Goal: Task Accomplishment & Management: Manage account settings

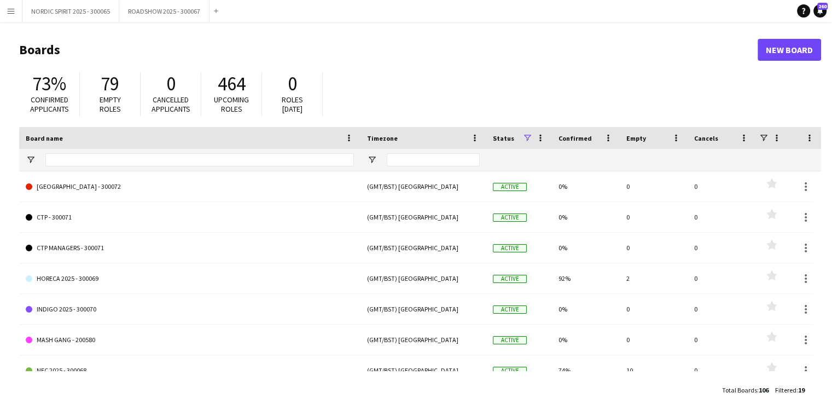
click at [13, 10] on app-icon "Menu" at bounding box center [11, 11] width 9 height 9
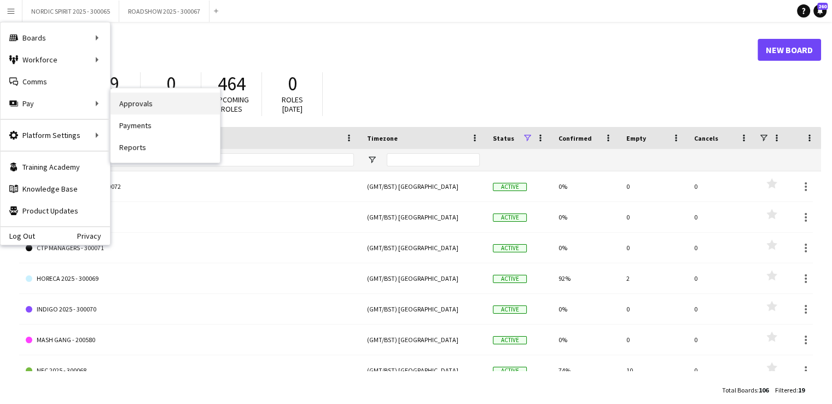
click at [139, 108] on link "Approvals" at bounding box center [164, 103] width 109 height 22
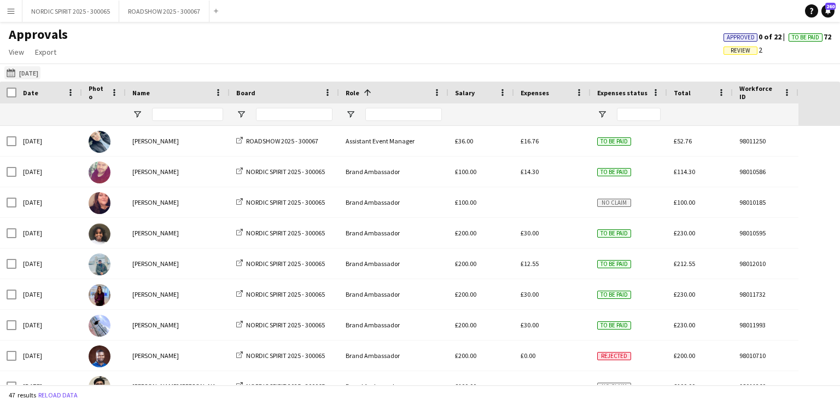
click at [33, 75] on button "[DATE] [DATE]" at bounding box center [22, 72] width 36 height 13
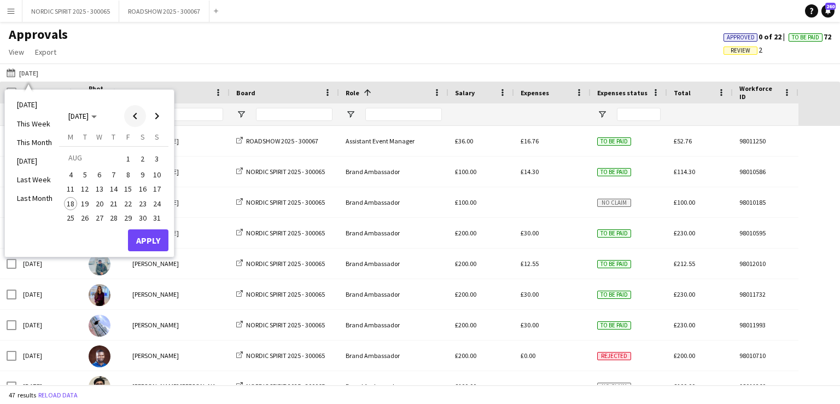
click at [137, 115] on span "Previous month" at bounding box center [135, 116] width 22 height 22
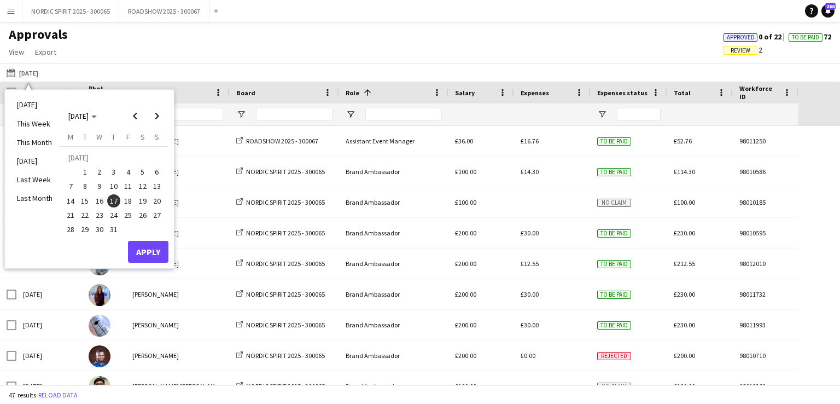
click at [127, 214] on span "25" at bounding box center [127, 214] width 13 height 13
click at [149, 250] on button "Apply" at bounding box center [148, 252] width 40 height 22
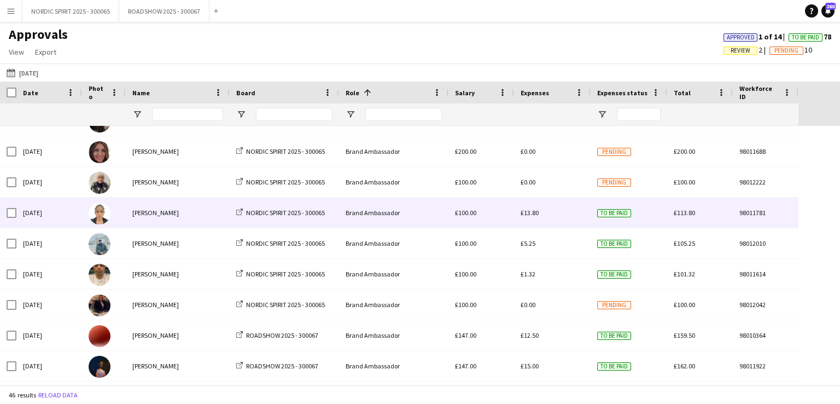
click at [540, 212] on div "£13.80" at bounding box center [552, 212] width 77 height 30
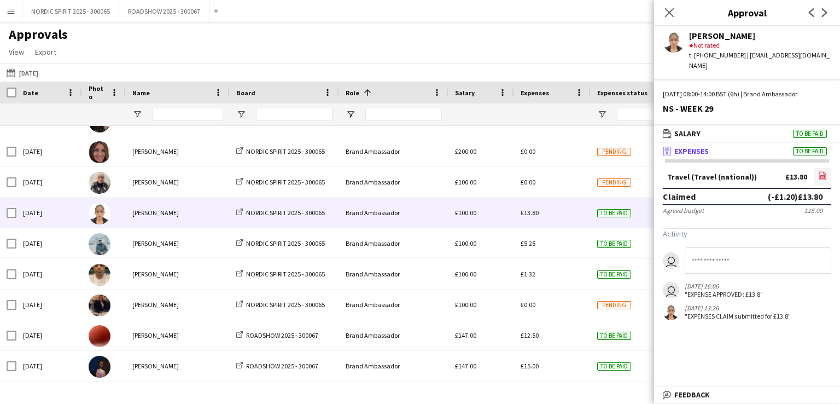
click at [823, 175] on icon at bounding box center [822, 176] width 4 height 3
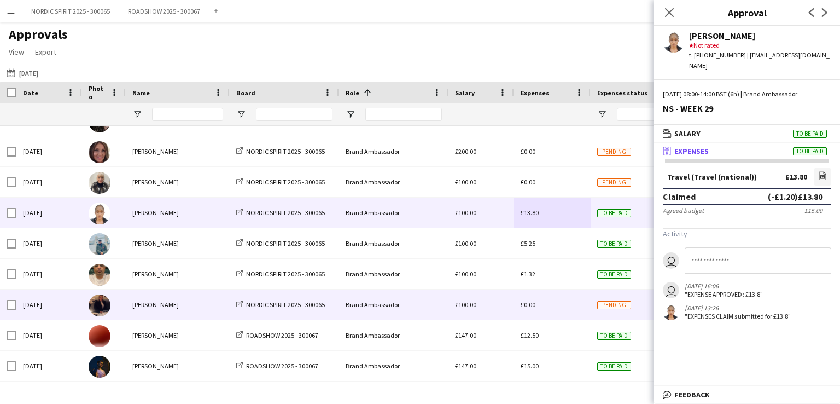
click at [568, 307] on div "£0.00" at bounding box center [552, 304] width 77 height 30
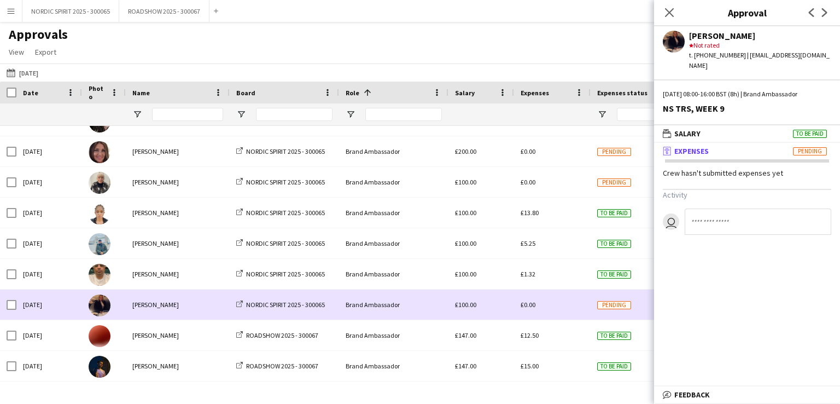
click at [568, 307] on div "£0.00" at bounding box center [552, 304] width 77 height 30
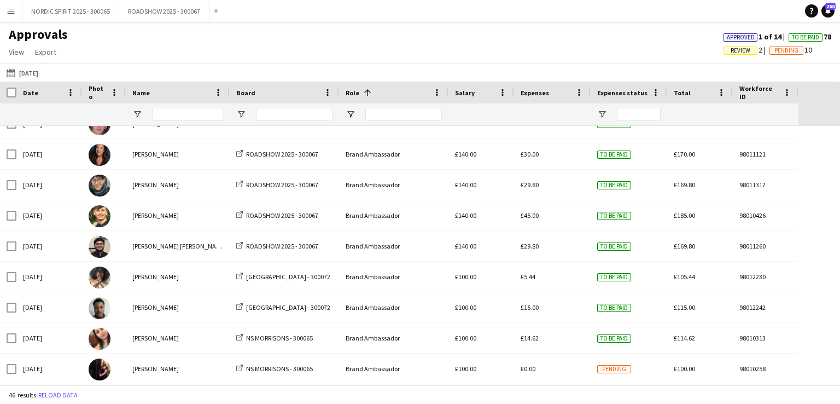
scroll to position [569, 0]
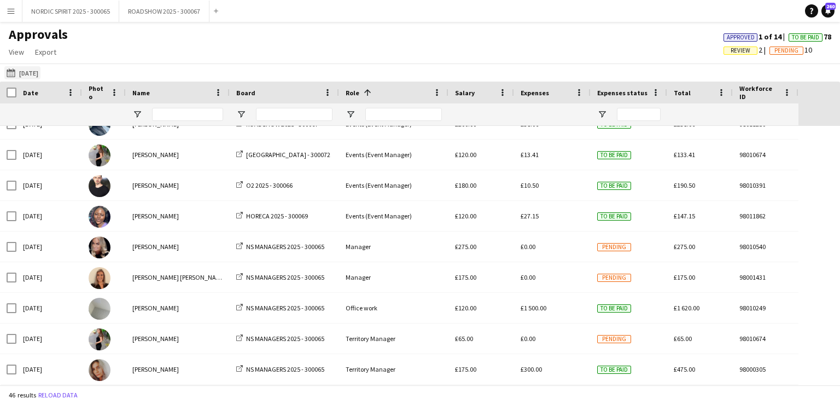
click at [40, 71] on button "[DATE] [DATE]" at bounding box center [22, 72] width 36 height 13
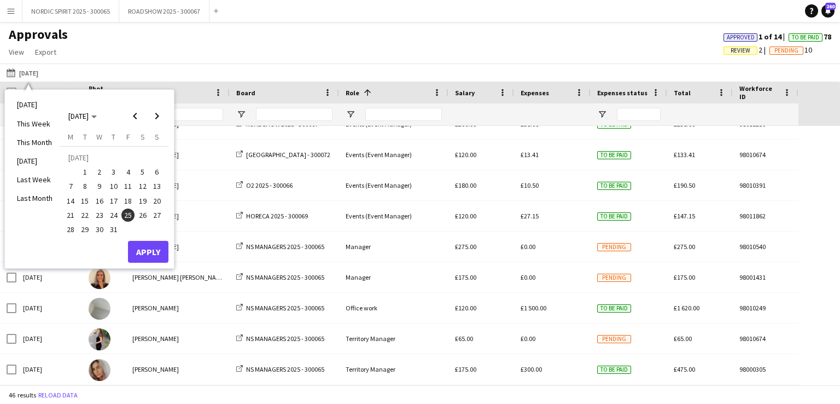
click at [70, 228] on span "28" at bounding box center [70, 229] width 13 height 13
click at [152, 250] on button "Apply" at bounding box center [148, 252] width 40 height 22
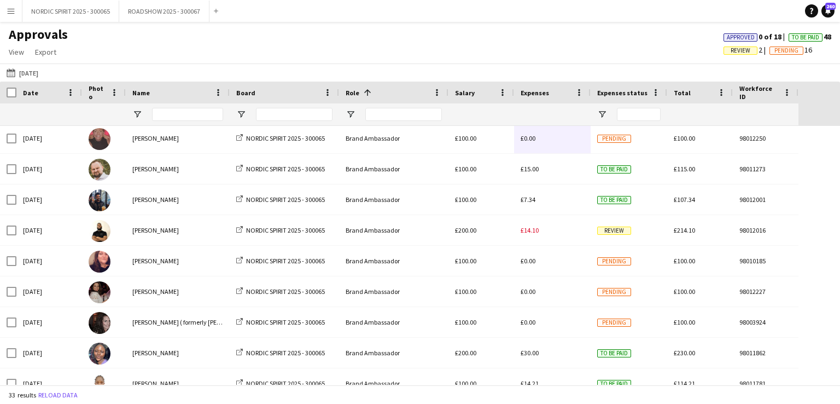
scroll to position [325, 0]
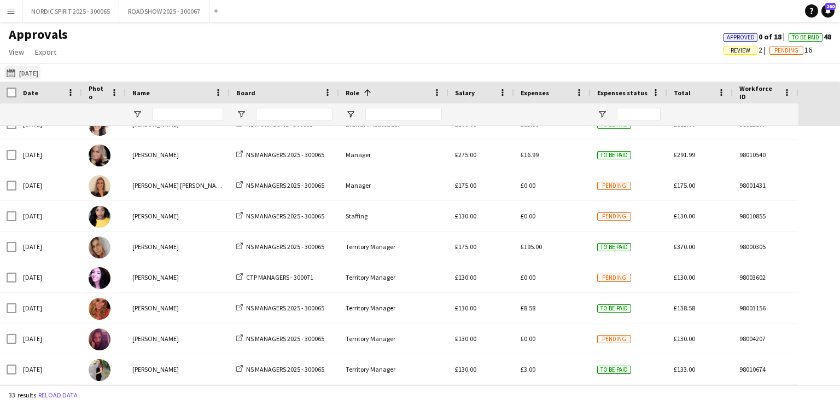
click at [37, 75] on button "[DATE] [DATE]" at bounding box center [22, 72] width 36 height 13
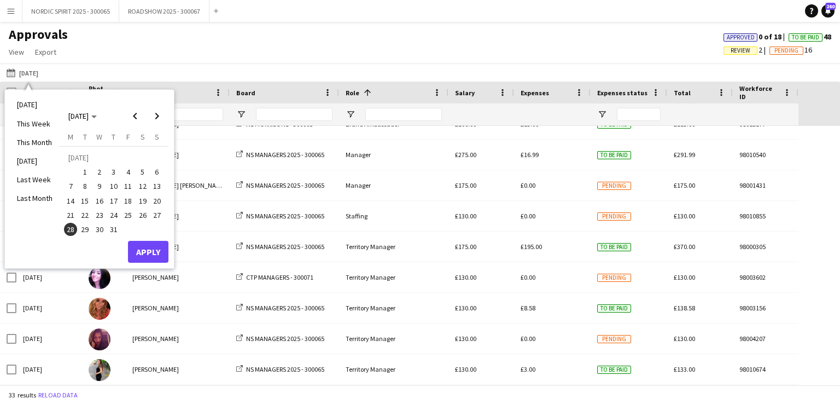
click at [82, 225] on span "29" at bounding box center [85, 229] width 13 height 13
click at [153, 247] on button "Apply" at bounding box center [148, 252] width 40 height 22
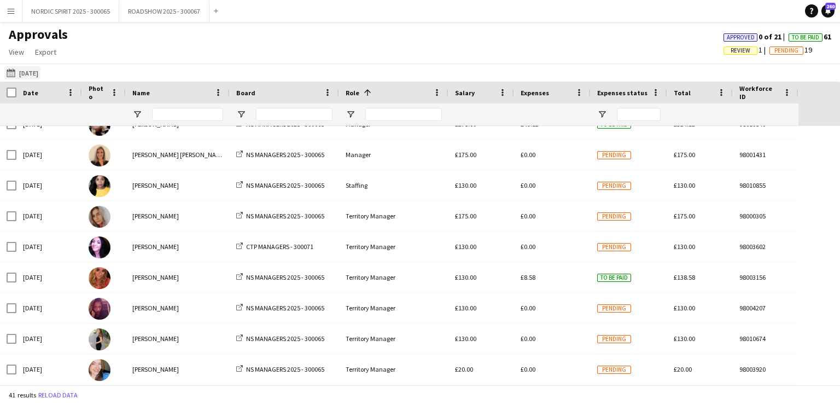
click at [30, 73] on button "[DATE] [DATE]" at bounding box center [22, 72] width 36 height 13
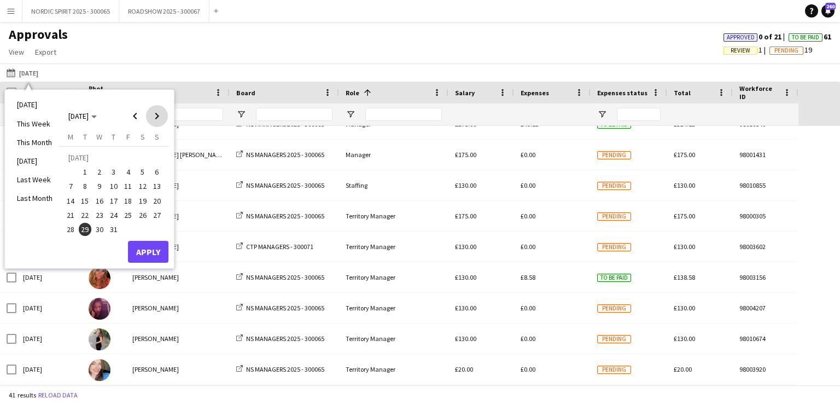
click at [156, 116] on span "Next month" at bounding box center [157, 116] width 22 height 22
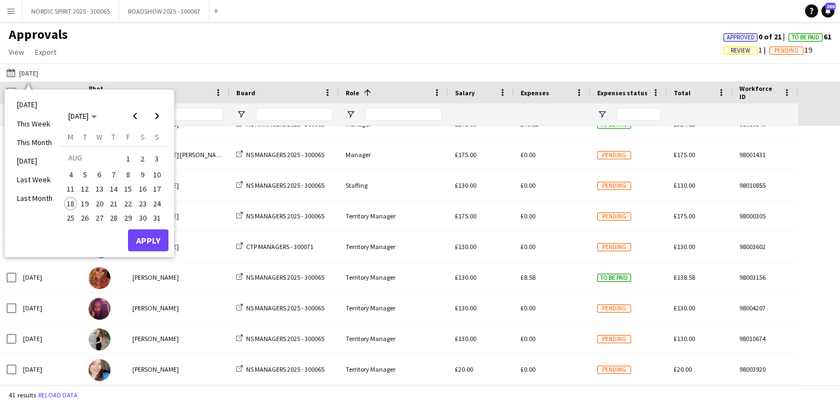
click at [139, 172] on span "9" at bounding box center [142, 174] width 13 height 13
click at [147, 237] on button "Apply" at bounding box center [148, 240] width 40 height 22
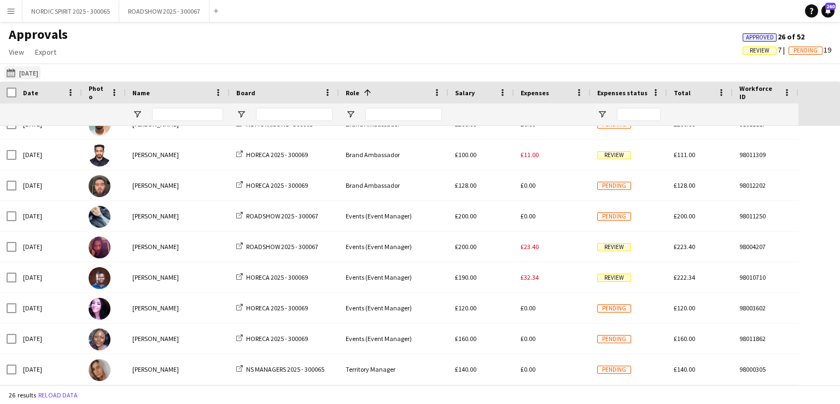
click at [30, 73] on button "[DATE] [DATE]" at bounding box center [22, 72] width 36 height 13
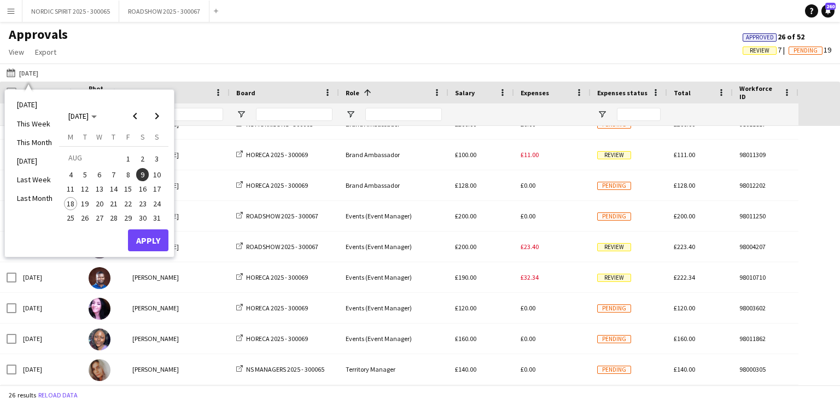
click at [130, 172] on span "8" at bounding box center [127, 174] width 13 height 13
click at [155, 240] on button "Apply" at bounding box center [148, 240] width 40 height 22
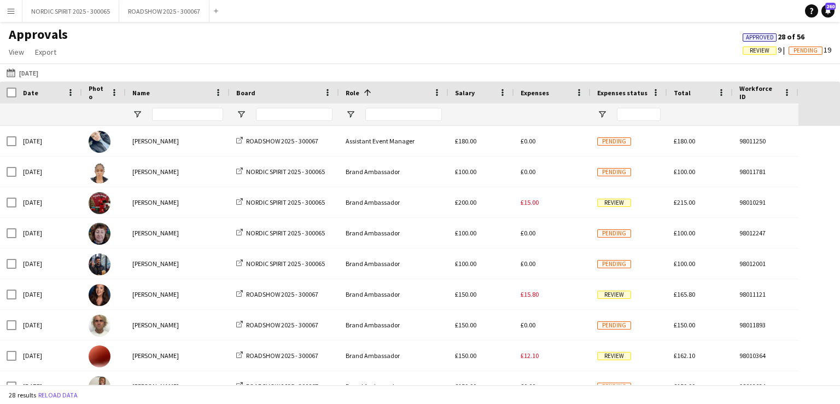
scroll to position [12, 0]
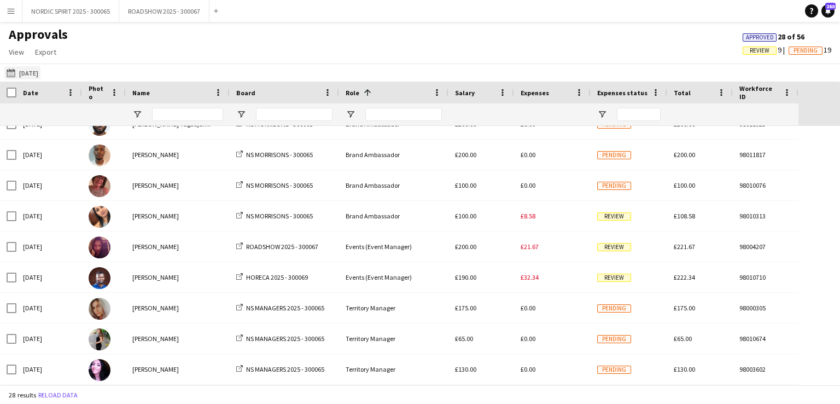
click at [30, 75] on button "[DATE] [DATE]" at bounding box center [22, 72] width 36 height 13
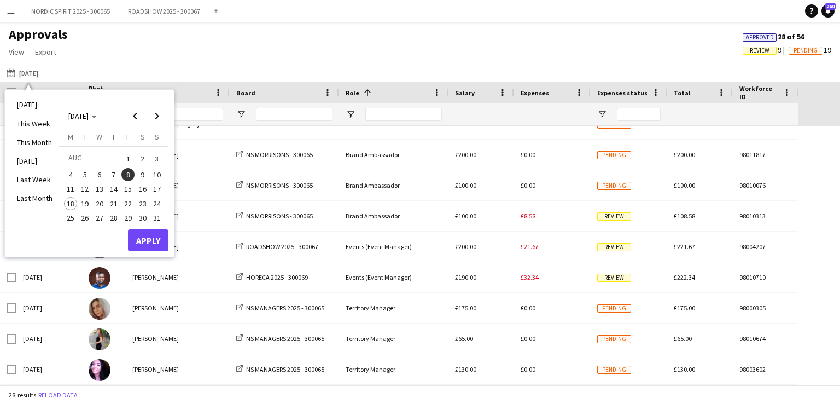
click at [114, 171] on span "7" at bounding box center [113, 174] width 13 height 13
click at [151, 237] on button "Apply" at bounding box center [148, 240] width 40 height 22
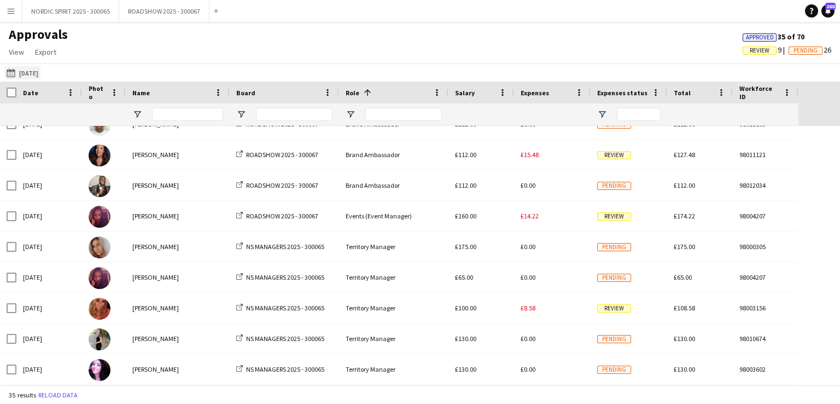
click at [33, 74] on button "[DATE] [DATE]" at bounding box center [22, 72] width 36 height 13
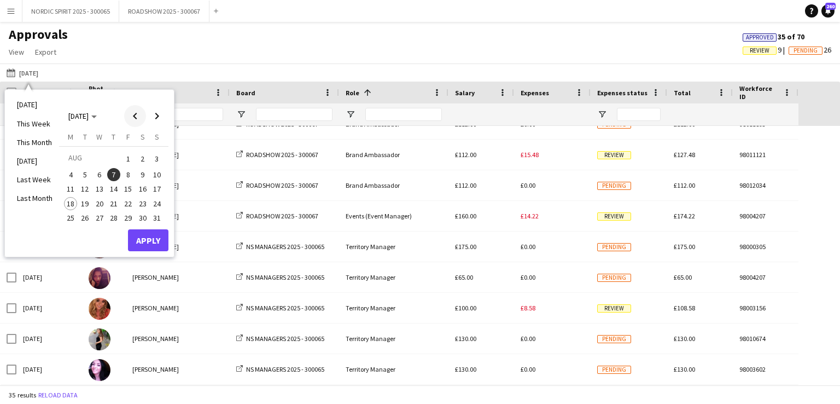
click at [137, 115] on span "Previous month" at bounding box center [135, 116] width 22 height 22
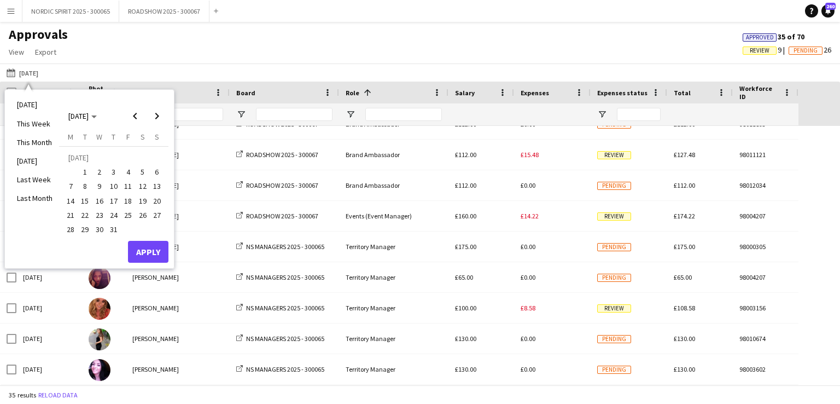
click at [145, 199] on span "19" at bounding box center [142, 200] width 13 height 13
click at [139, 247] on button "Apply" at bounding box center [148, 252] width 40 height 22
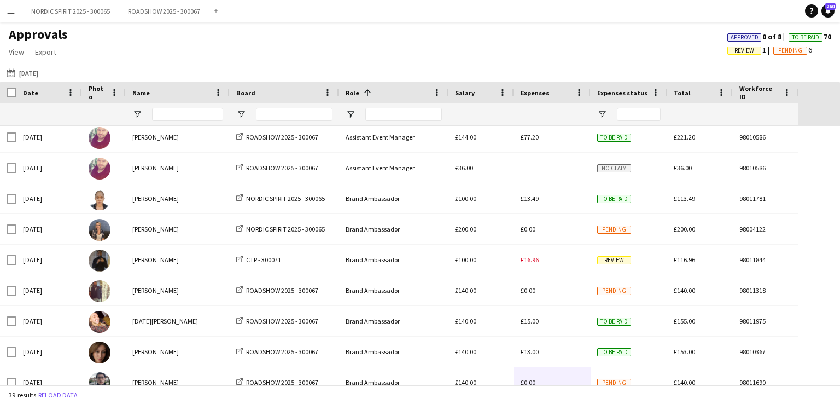
scroll to position [48, 0]
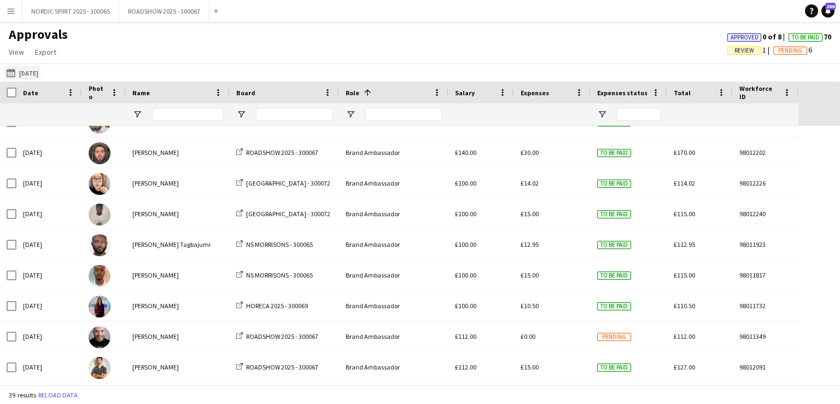
click at [30, 71] on button "[DATE] [DATE]" at bounding box center [22, 72] width 36 height 13
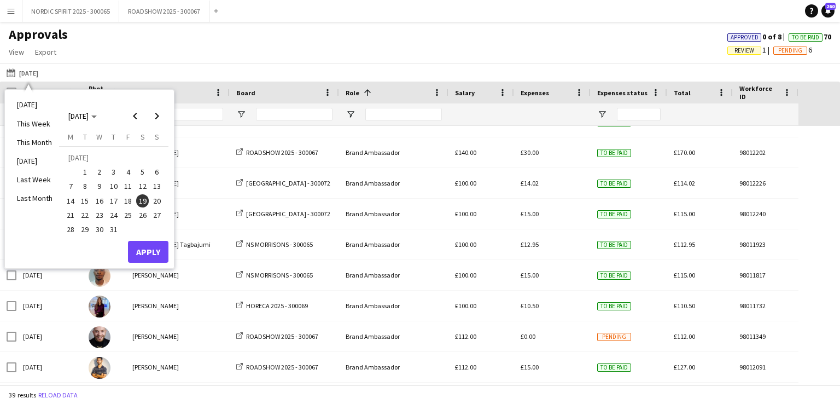
click at [158, 212] on span "27" at bounding box center [156, 214] width 13 height 13
click at [142, 250] on button "Apply" at bounding box center [148, 252] width 40 height 22
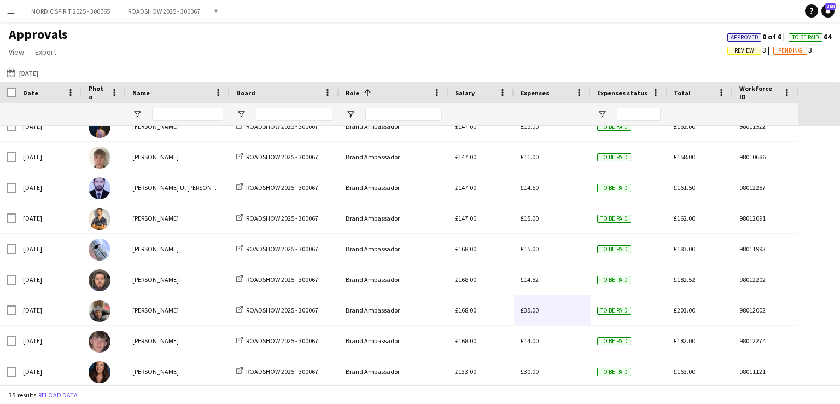
scroll to position [126, 0]
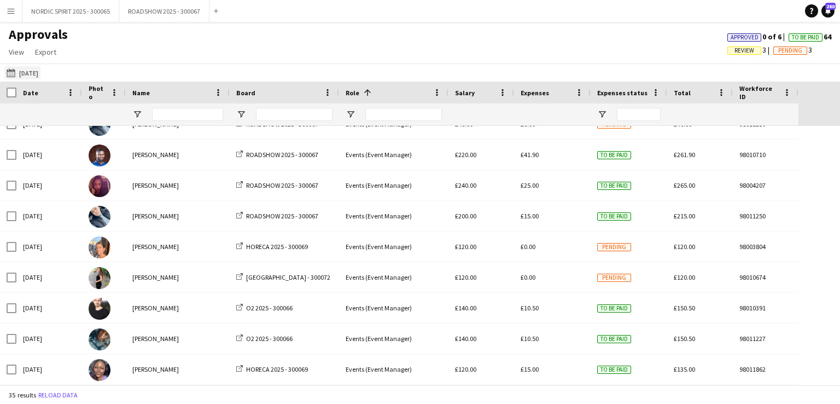
click at [29, 73] on button "[DATE] [DATE]" at bounding box center [22, 72] width 36 height 13
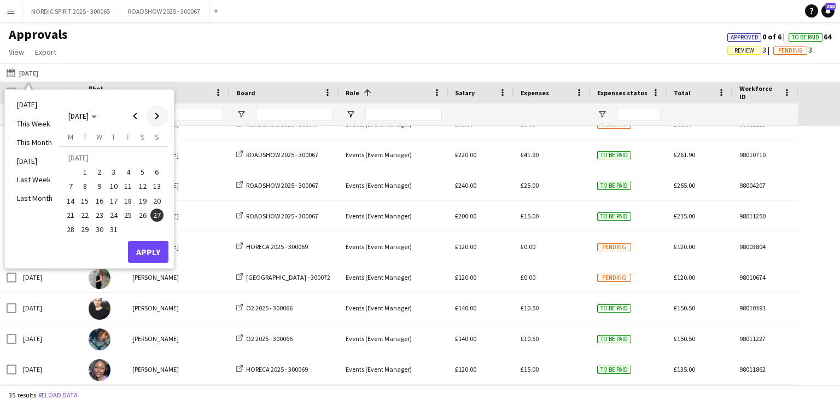
click at [159, 117] on span "Next month" at bounding box center [157, 116] width 22 height 22
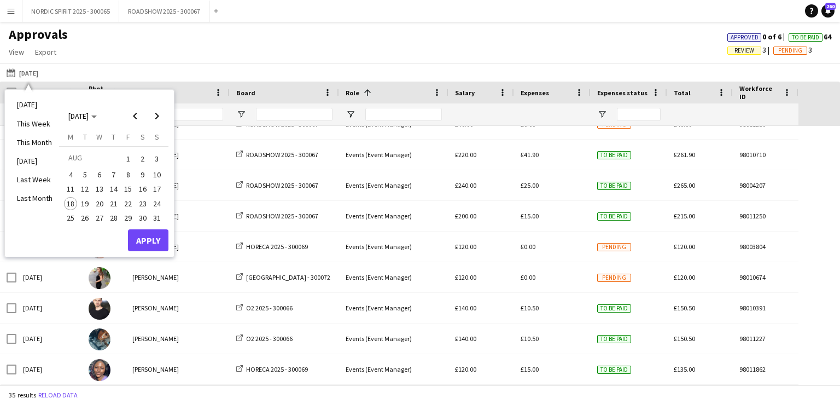
click at [127, 157] on span "1" at bounding box center [127, 158] width 13 height 15
click at [150, 238] on button "Apply" at bounding box center [148, 240] width 40 height 22
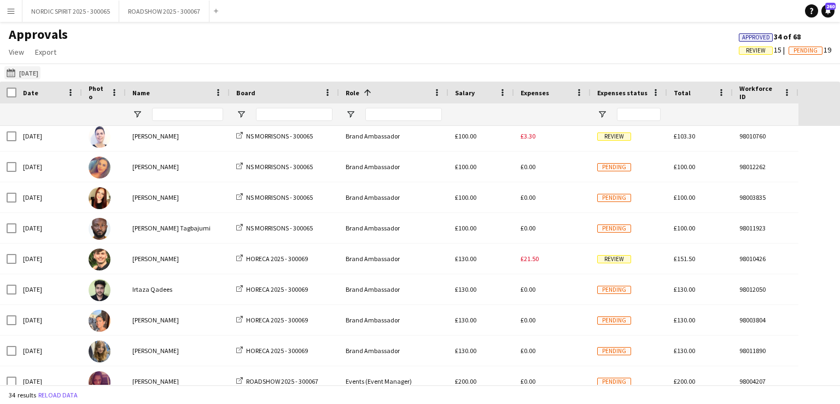
click at [28, 71] on button "[DATE] [DATE]" at bounding box center [22, 72] width 36 height 13
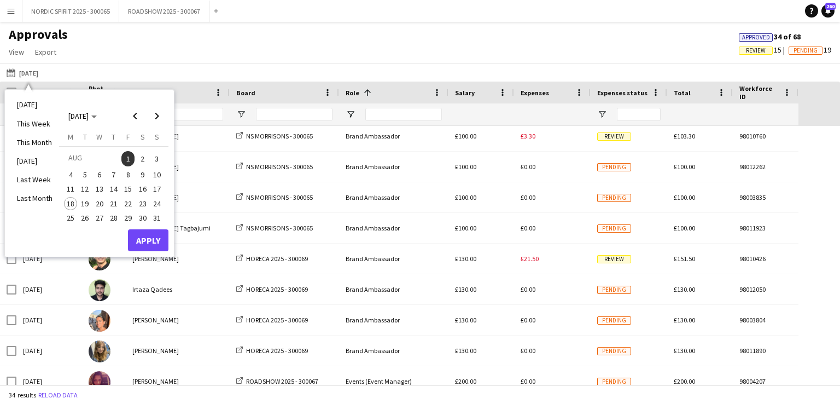
click at [146, 156] on span "2" at bounding box center [142, 158] width 13 height 15
click at [160, 235] on button "Apply" at bounding box center [148, 240] width 40 height 22
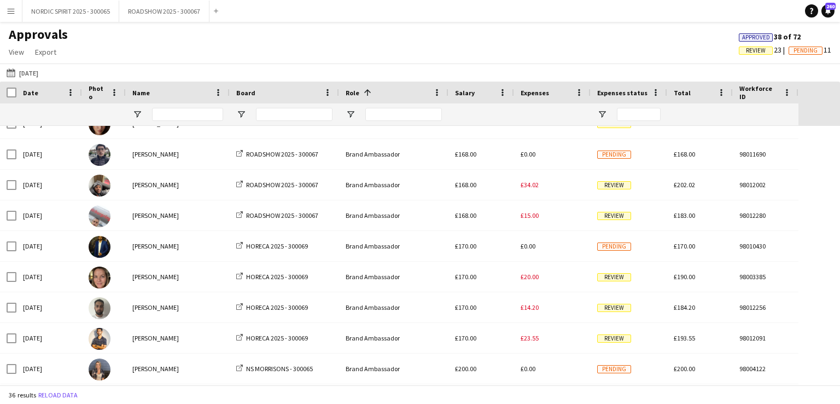
click at [40, 71] on button "[DATE] [DATE]" at bounding box center [22, 72] width 36 height 13
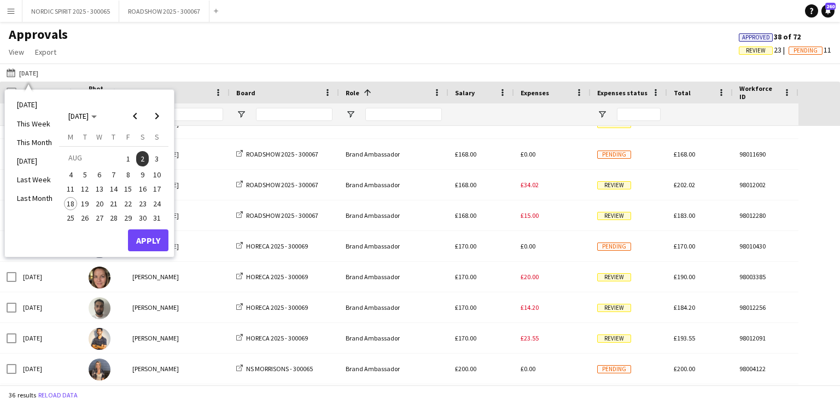
click at [153, 159] on span "3" at bounding box center [156, 158] width 13 height 15
click at [139, 237] on button "Apply" at bounding box center [148, 240] width 40 height 22
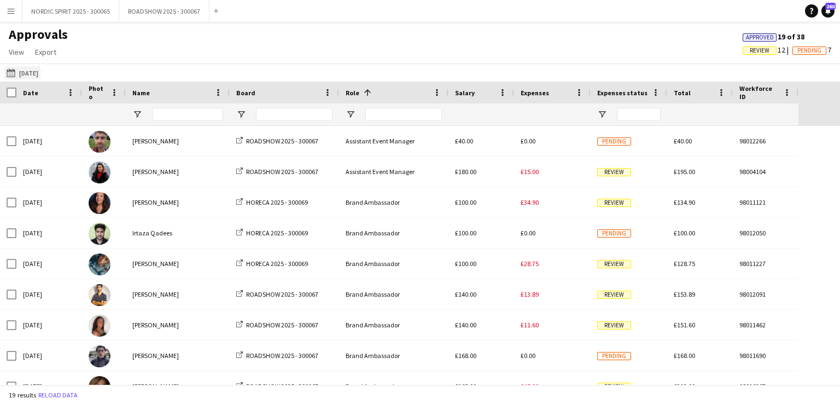
click at [40, 72] on button "[DATE] [DATE]" at bounding box center [22, 72] width 36 height 13
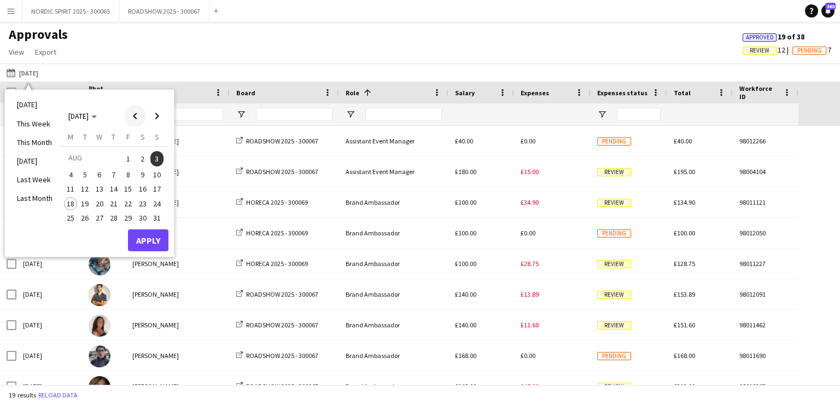
click at [132, 115] on span "Previous month" at bounding box center [135, 116] width 22 height 22
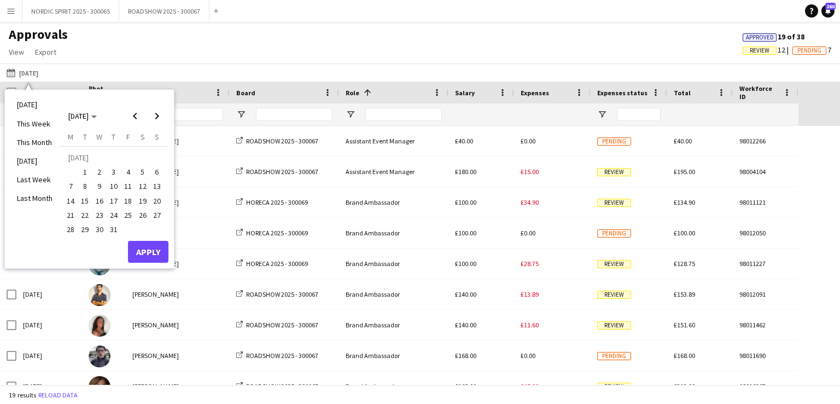
click at [161, 201] on span "20" at bounding box center [156, 200] width 13 height 13
click at [152, 249] on button "Apply" at bounding box center [148, 252] width 40 height 22
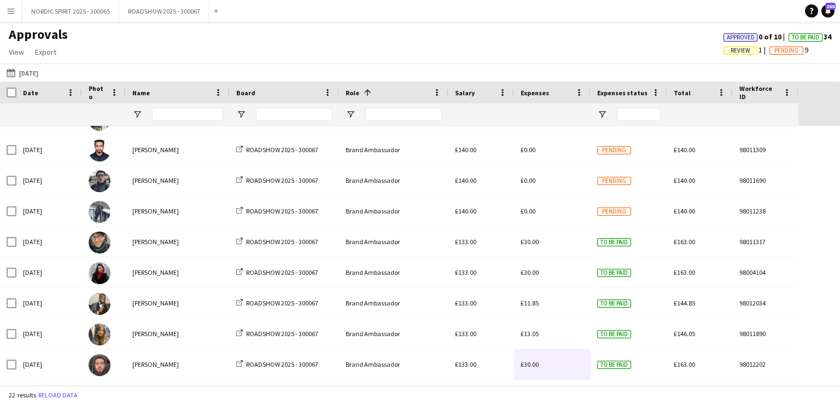
scroll to position [62, 0]
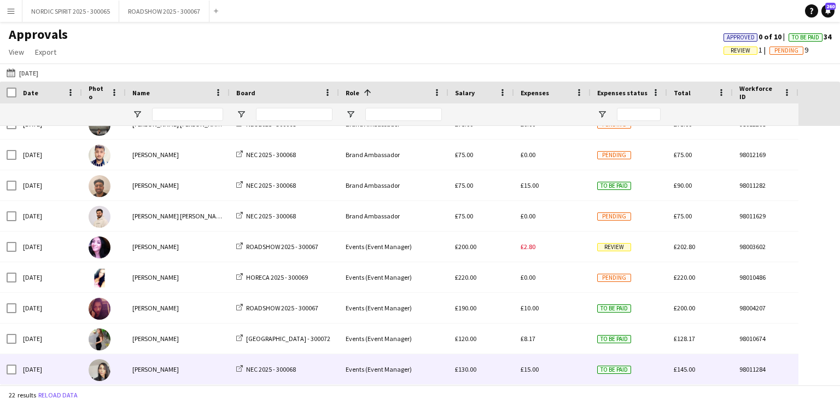
click at [532, 372] on span "£15.00" at bounding box center [530, 369] width 18 height 8
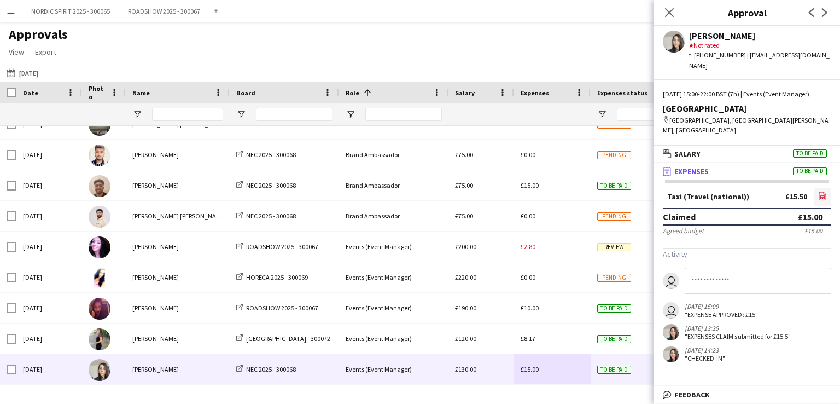
click at [824, 195] on icon "file-image" at bounding box center [822, 195] width 9 height 9
